Goal: Transaction & Acquisition: Obtain resource

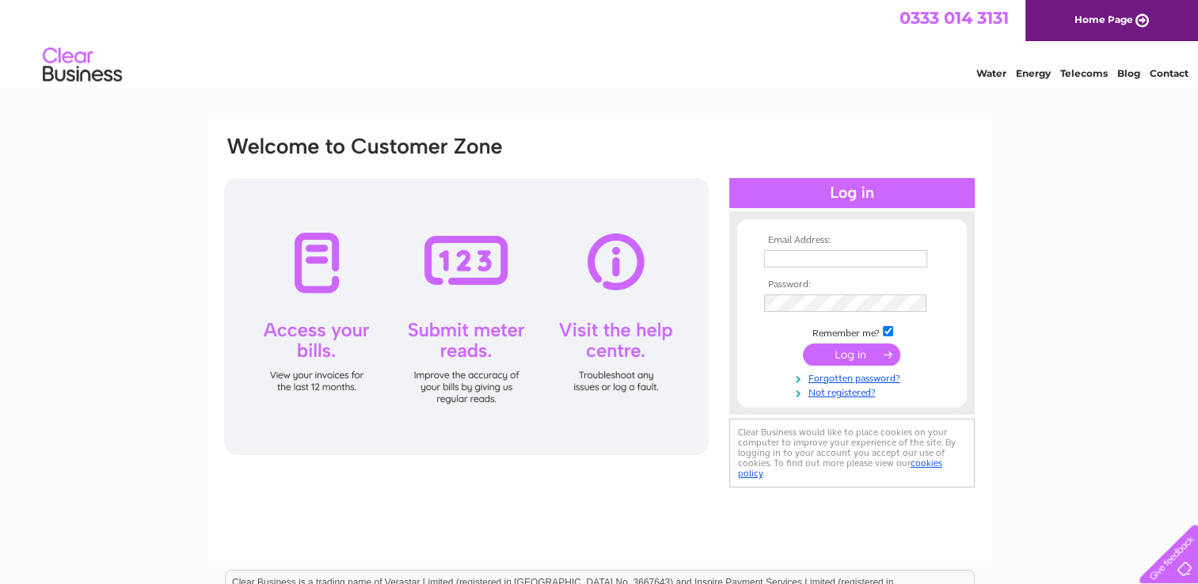
type input "duncanharkness@live.co.uk"
click at [839, 355] on input "submit" at bounding box center [851, 355] width 97 height 22
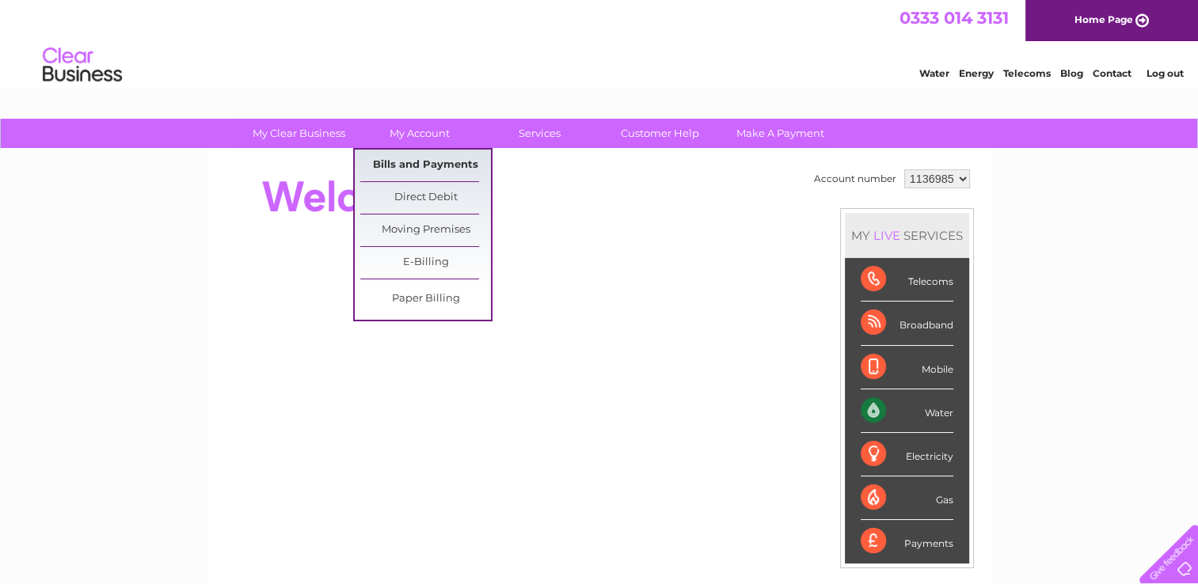
click at [403, 171] on link "Bills and Payments" at bounding box center [425, 166] width 131 height 32
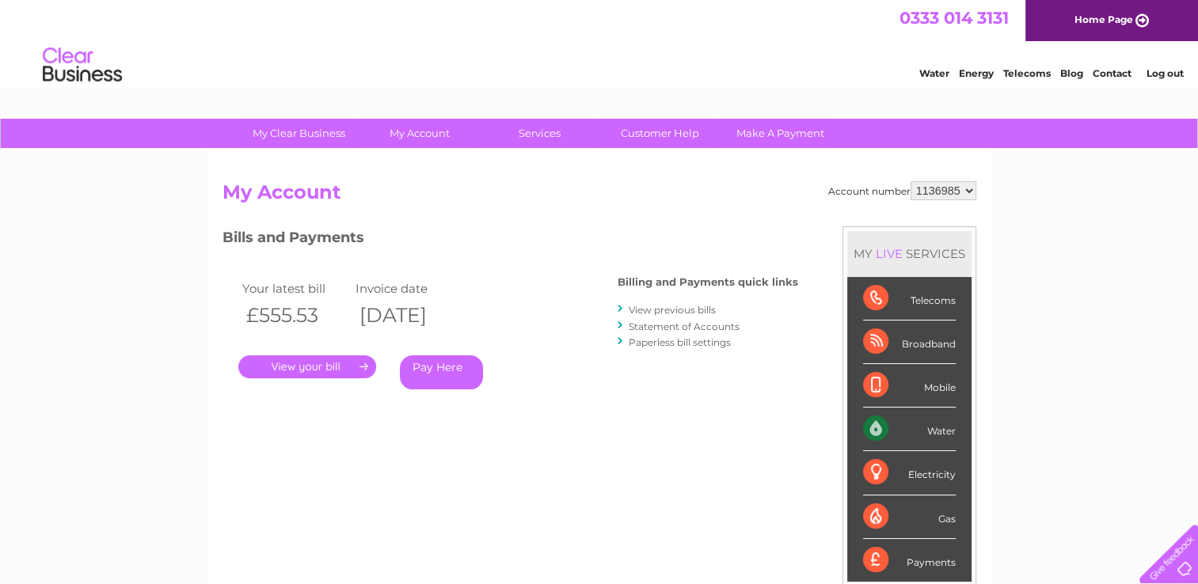
click at [293, 365] on link "." at bounding box center [307, 366] width 138 height 23
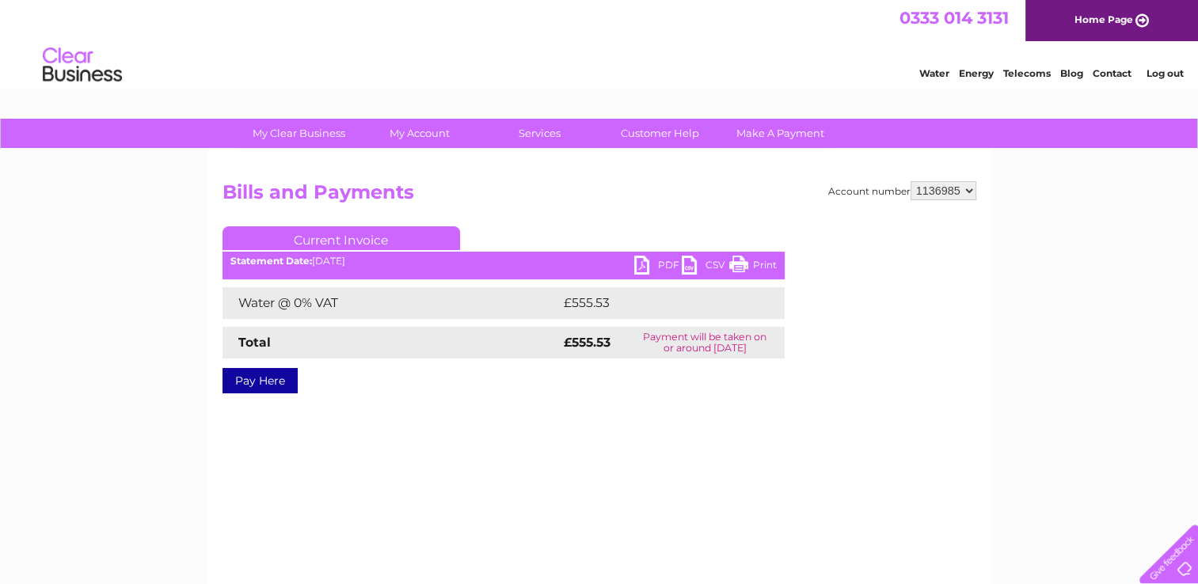
click at [667, 263] on link "PDF" at bounding box center [658, 267] width 48 height 23
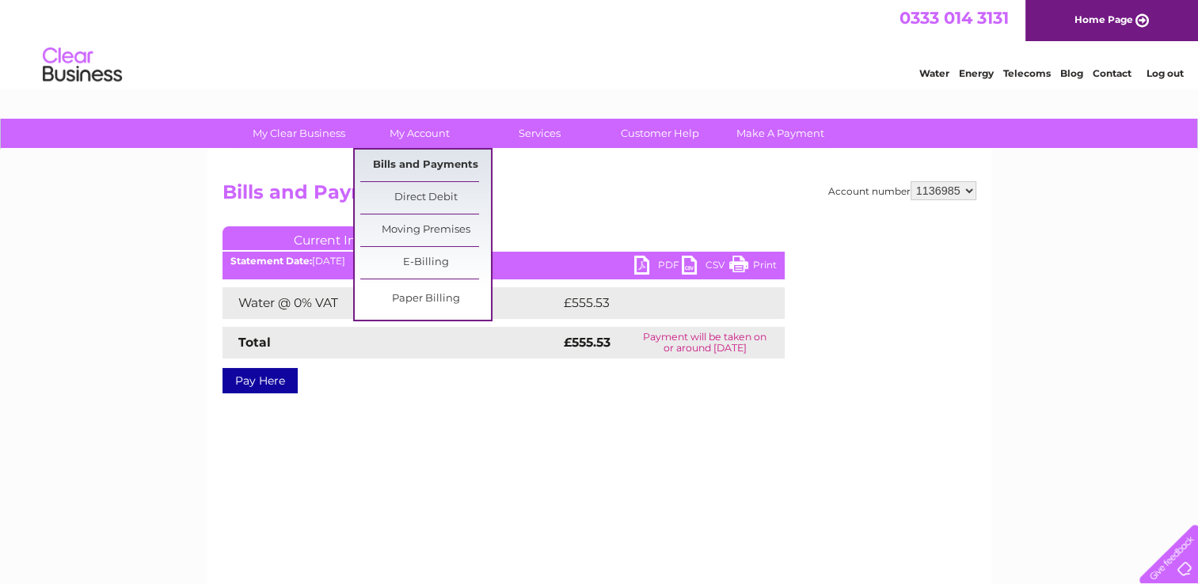
click at [401, 165] on link "Bills and Payments" at bounding box center [425, 166] width 131 height 32
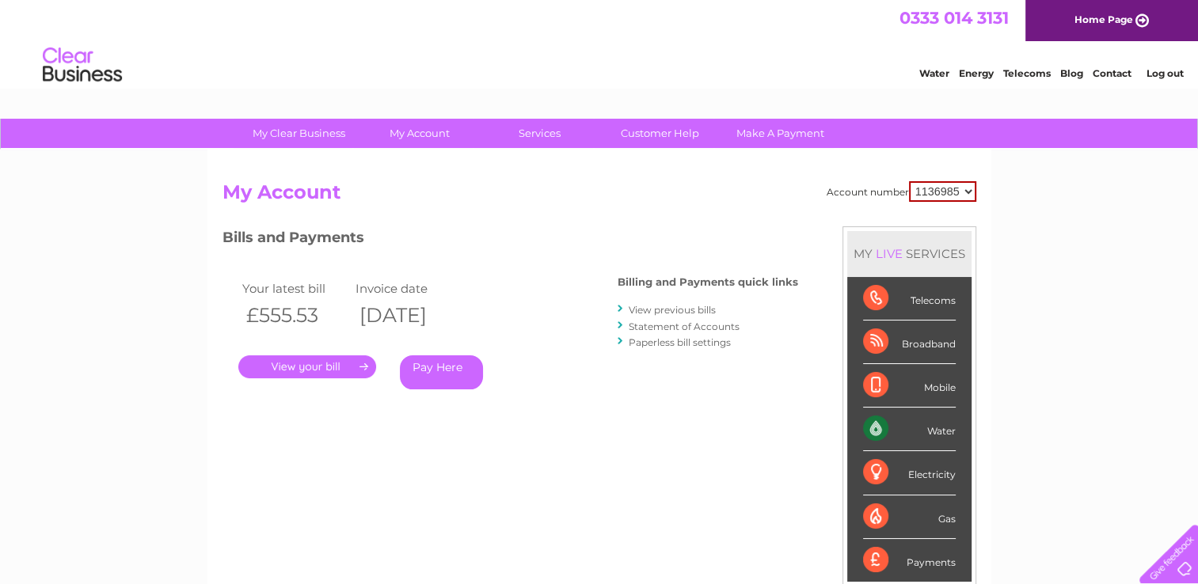
click at [333, 363] on link "." at bounding box center [307, 366] width 138 height 23
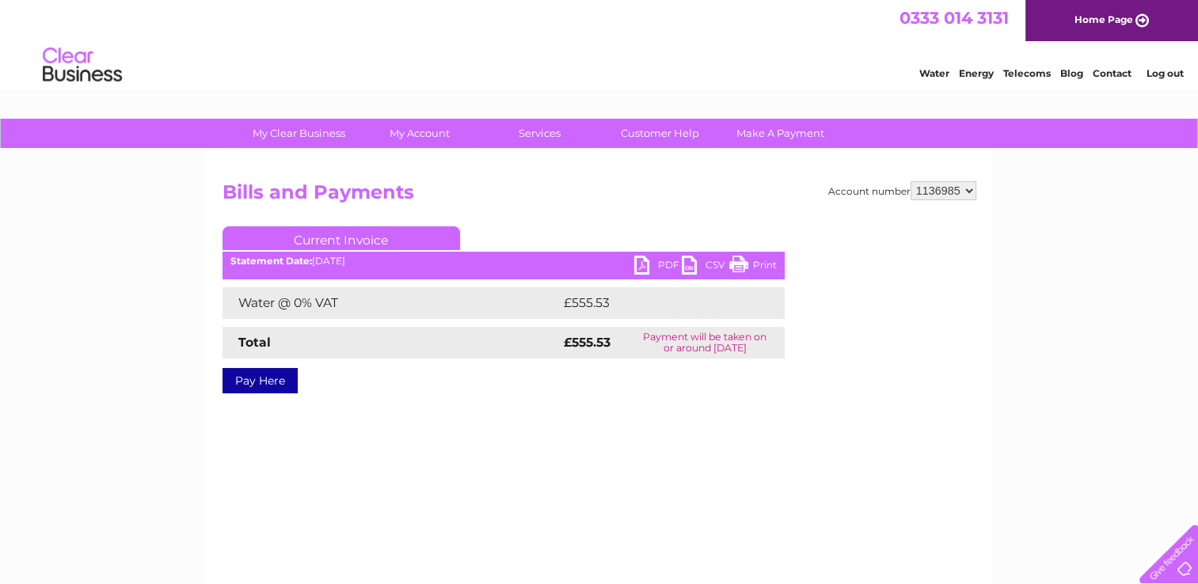
click at [697, 258] on link "CSV" at bounding box center [706, 267] width 48 height 23
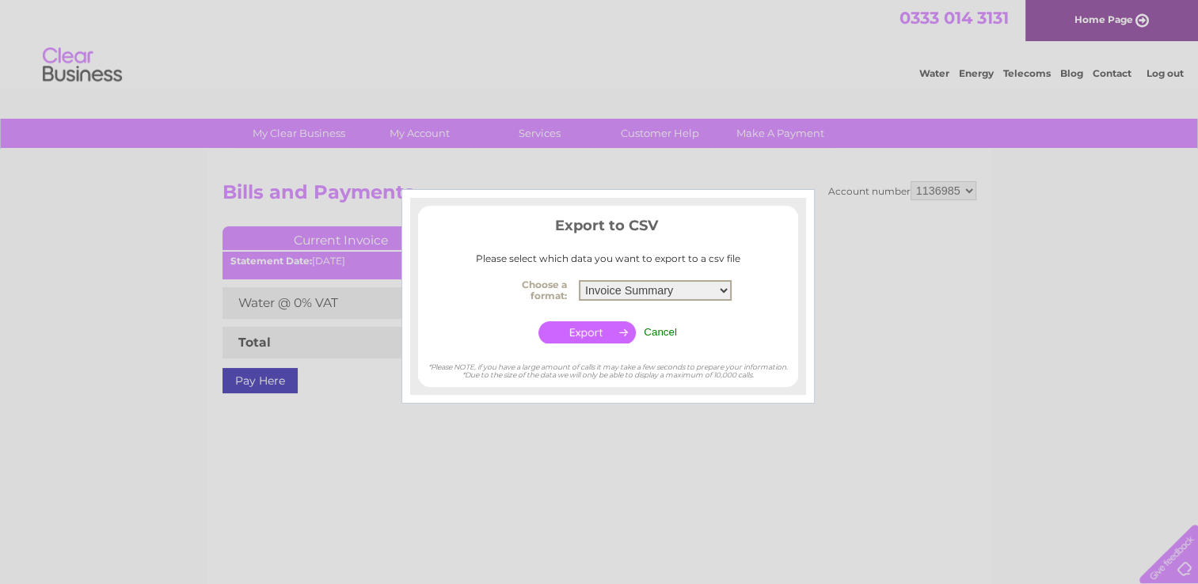
click at [723, 291] on select "Invoice Summary Service Charge Summary" at bounding box center [655, 290] width 153 height 21
click at [606, 325] on input "button" at bounding box center [586, 332] width 97 height 22
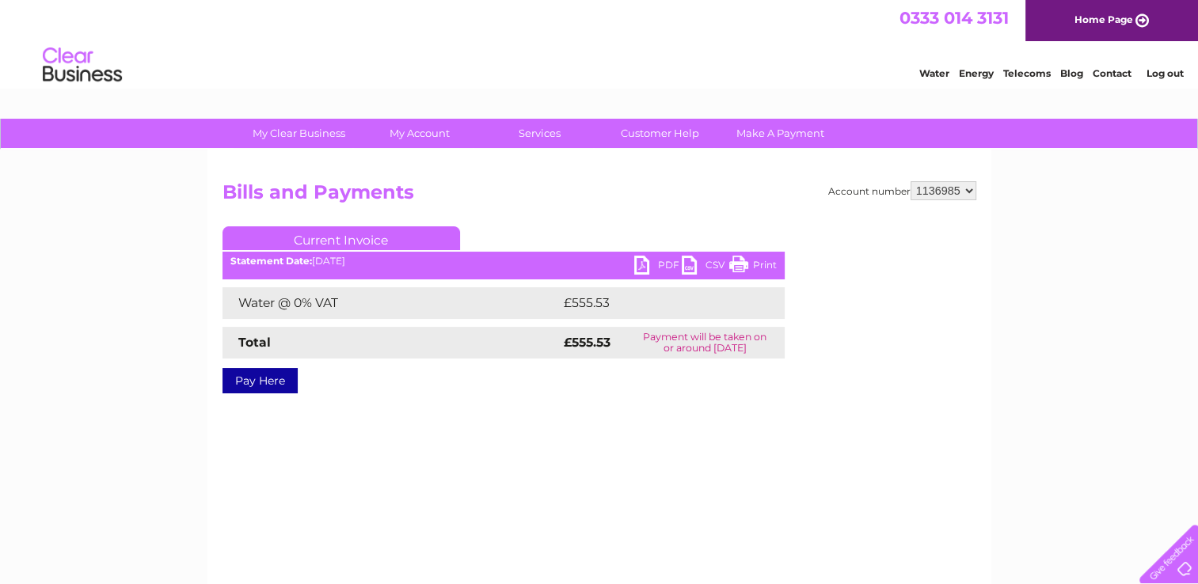
click at [704, 260] on link "CSV" at bounding box center [706, 267] width 48 height 23
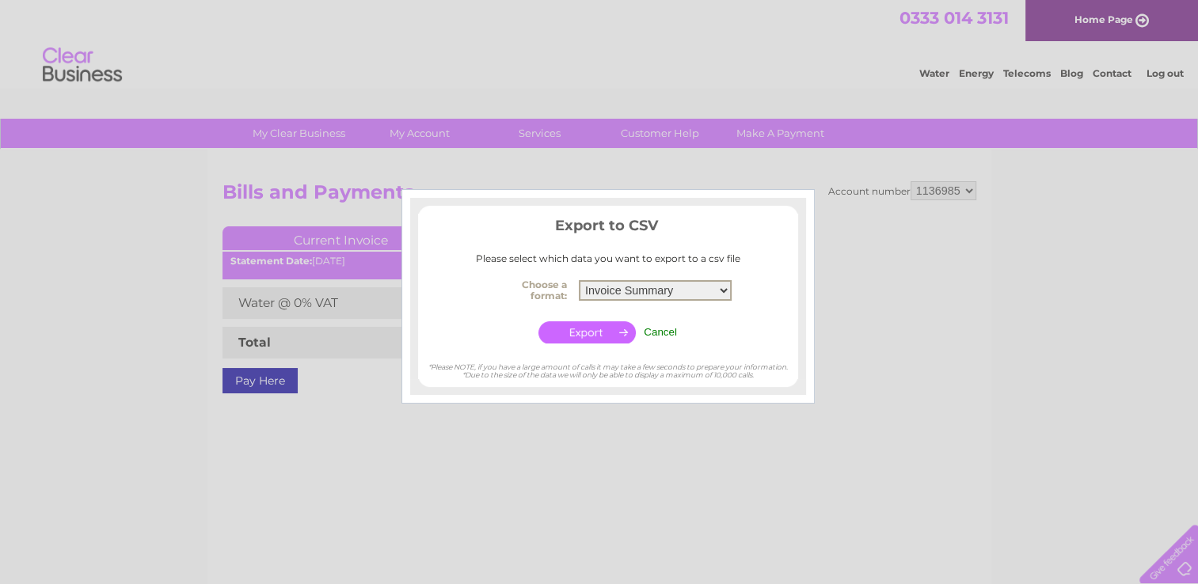
click at [722, 289] on select "Invoice Summary Service Charge Summary" at bounding box center [655, 290] width 153 height 21
select select "4"
click at [579, 280] on select "Invoice Summary Service Charge Summary" at bounding box center [655, 290] width 153 height 21
click at [572, 328] on input "button" at bounding box center [586, 332] width 97 height 22
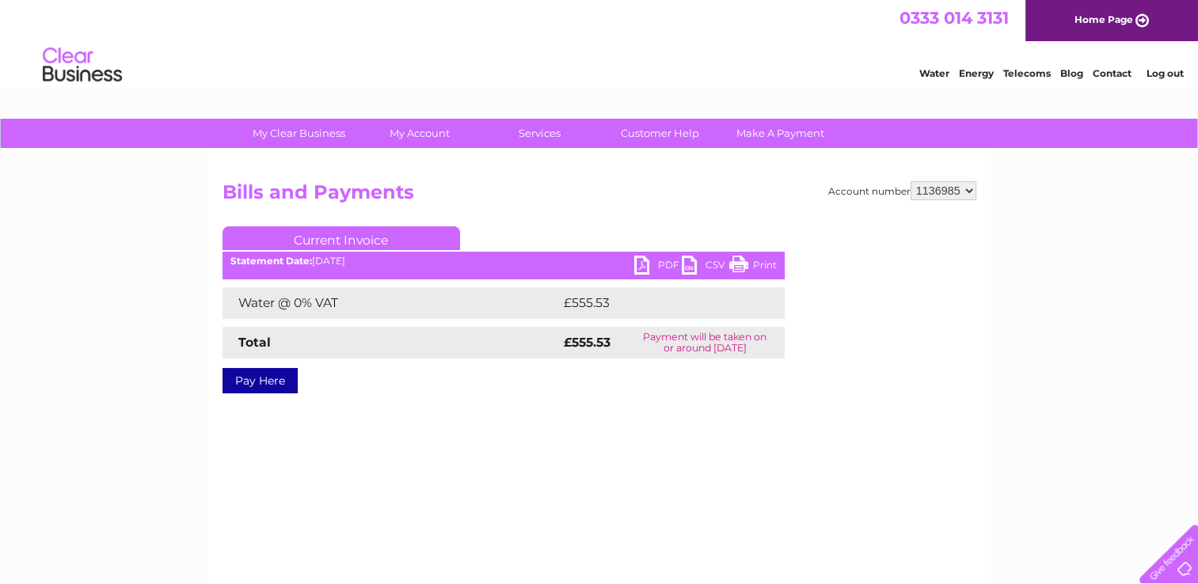
click at [701, 261] on link "CSV" at bounding box center [706, 267] width 48 height 23
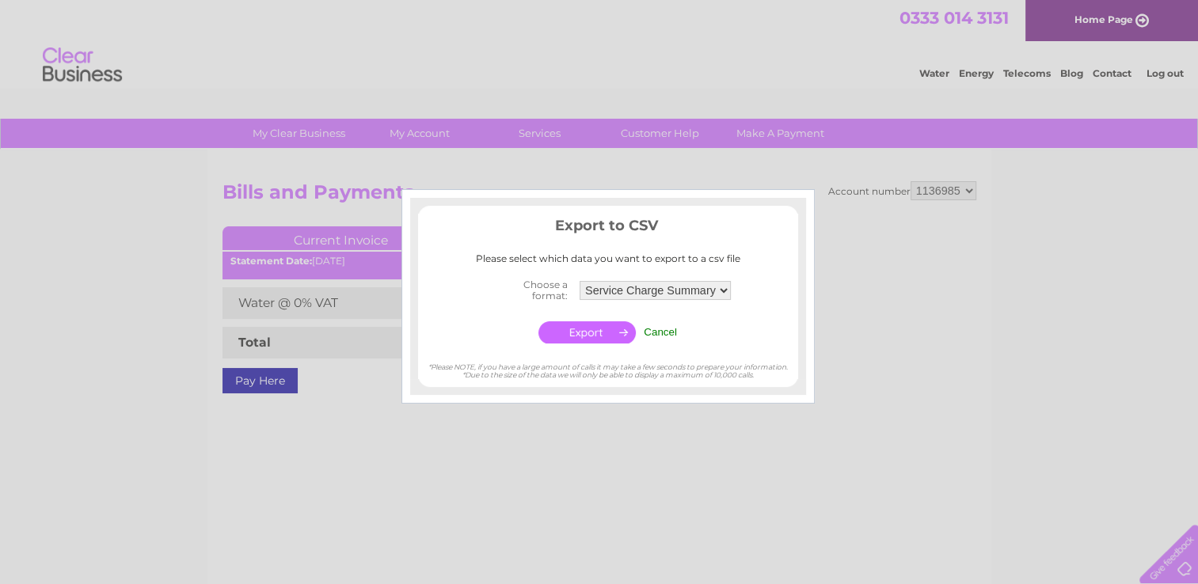
click at [599, 334] on input "button" at bounding box center [586, 332] width 97 height 22
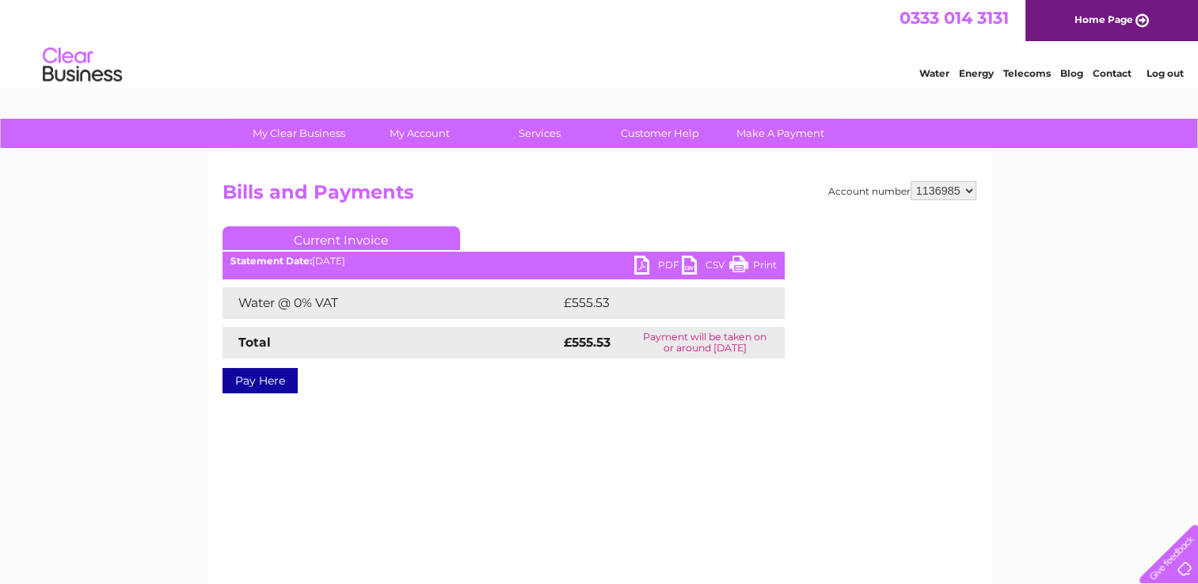
click at [520, 521] on div "Account number 1136985 Bills and Payments Current Invoice PDF CSV Print £555.53" at bounding box center [599, 371] width 784 height 443
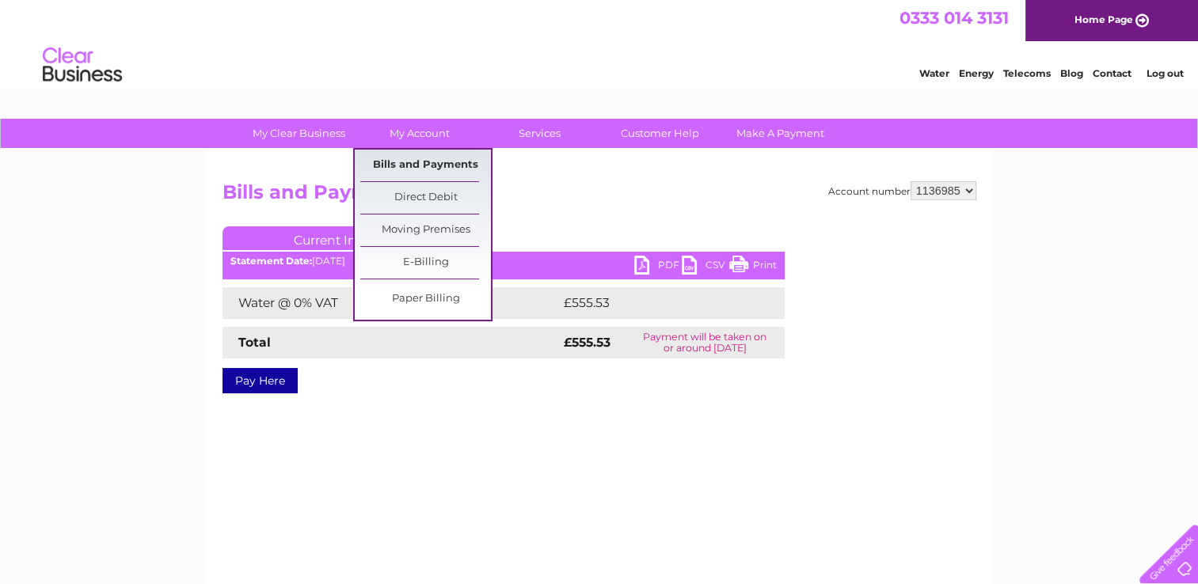
click at [415, 158] on link "Bills and Payments" at bounding box center [425, 166] width 131 height 32
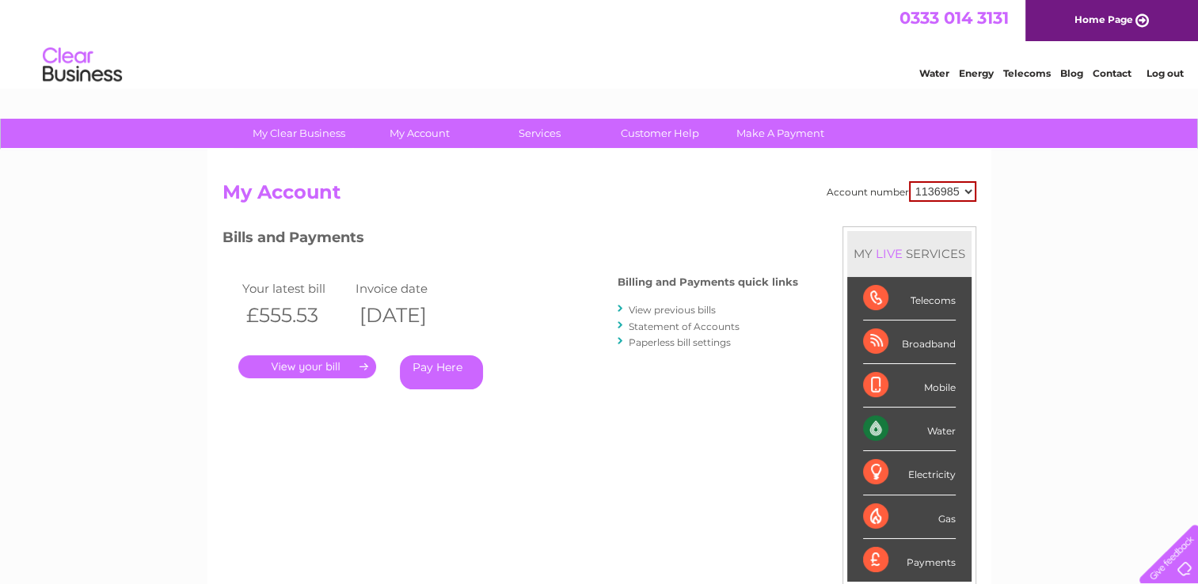
click at [675, 306] on link "View previous bills" at bounding box center [672, 310] width 87 height 12
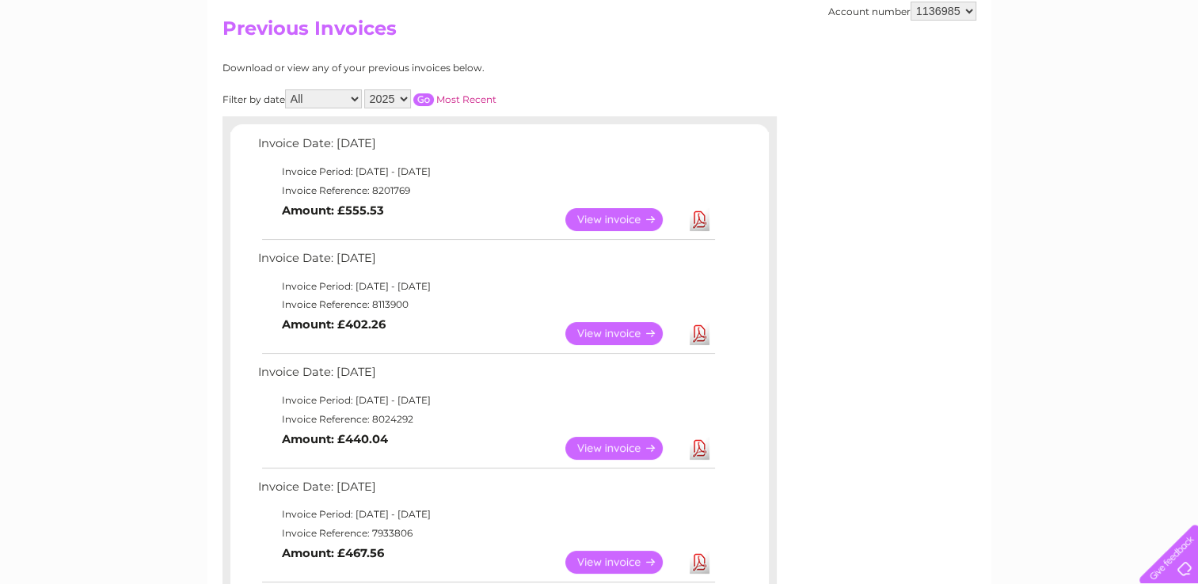
scroll to position [158, 0]
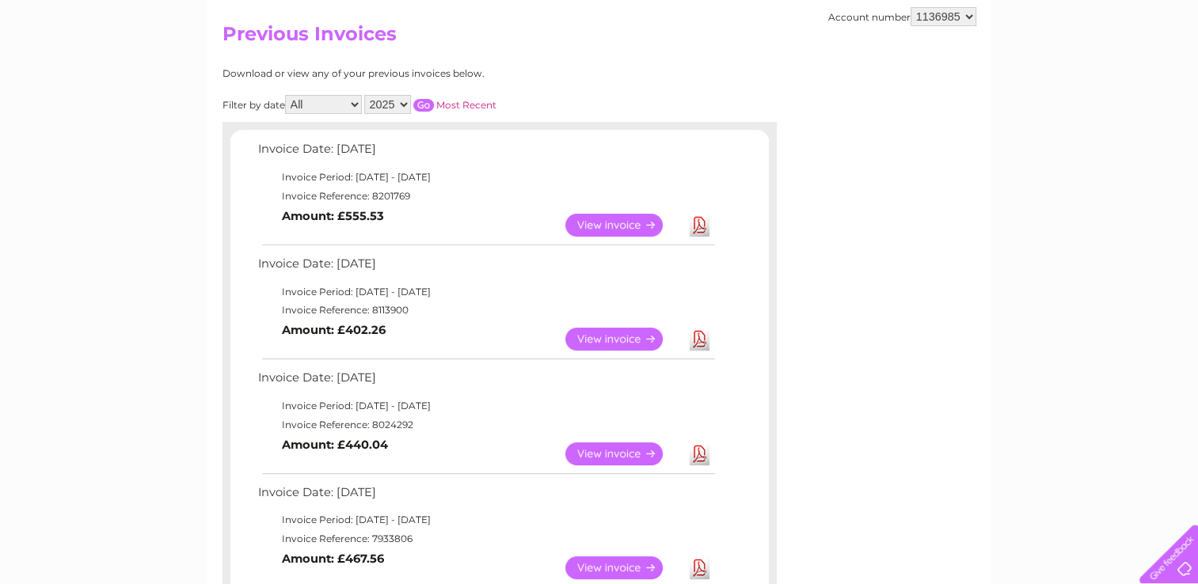
click at [587, 328] on link "View" at bounding box center [623, 339] width 116 height 23
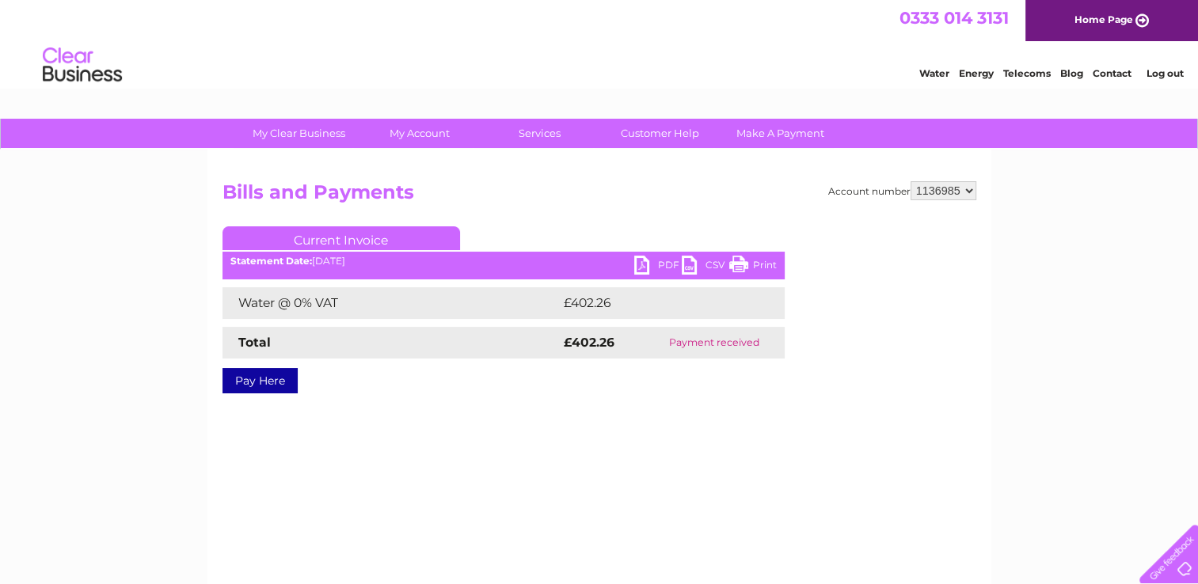
click at [651, 264] on link "PDF" at bounding box center [658, 267] width 48 height 23
